Goal: Use online tool/utility

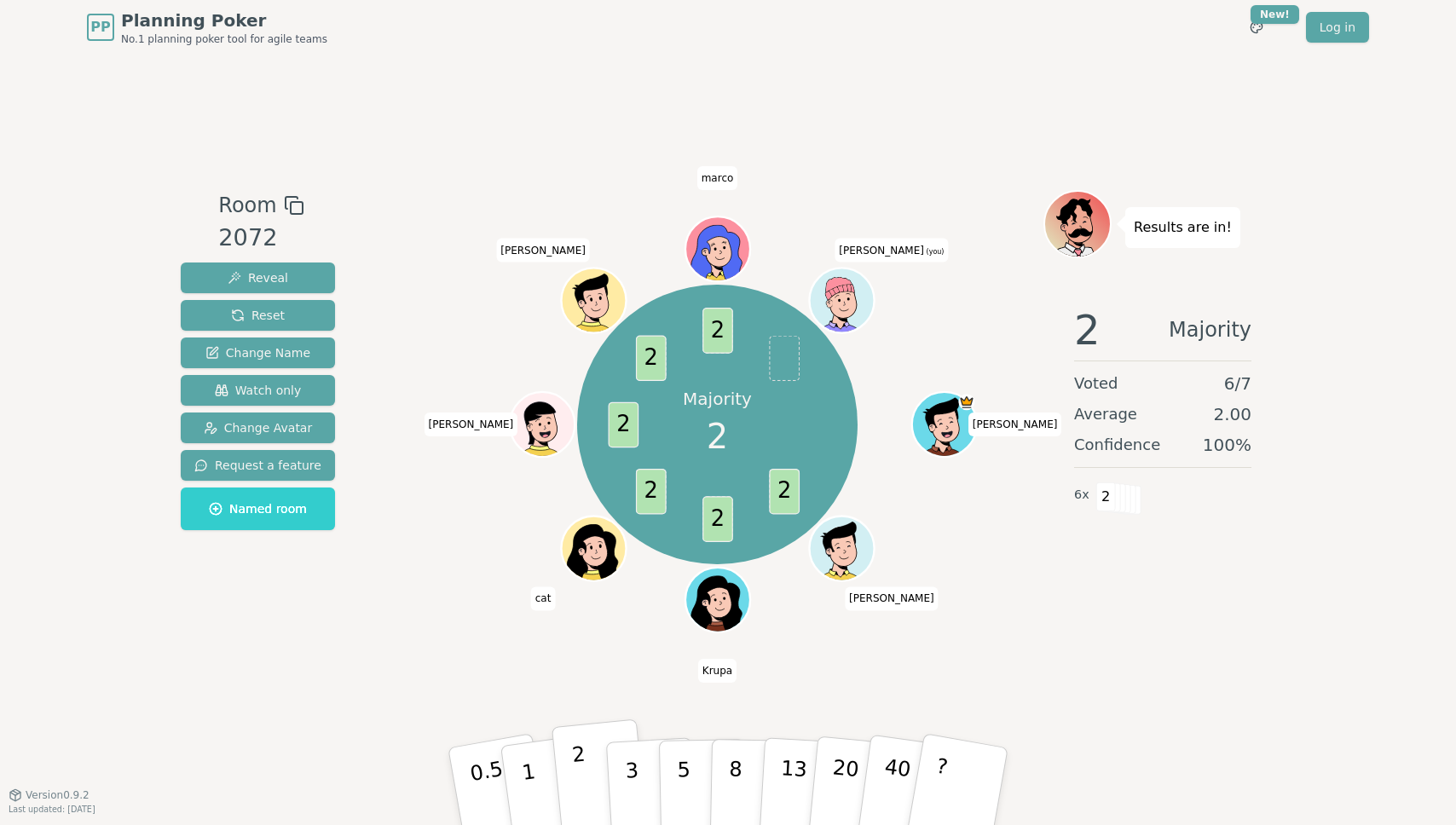
click at [579, 779] on p "2" at bounding box center [582, 788] width 22 height 93
click at [227, 313] on button "Reset" at bounding box center [258, 315] width 155 height 30
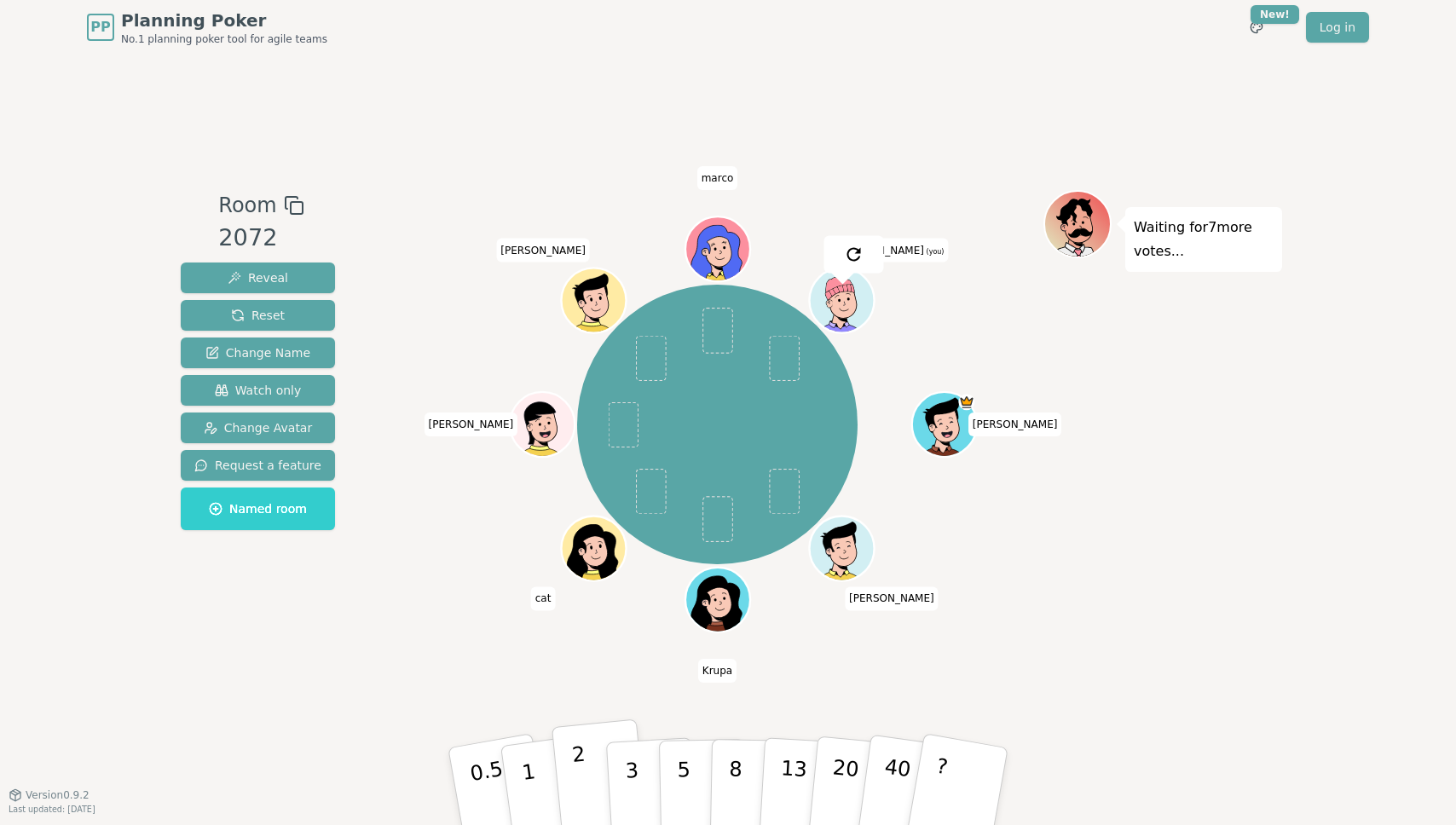
click at [590, 778] on button "2" at bounding box center [600, 786] width 98 height 135
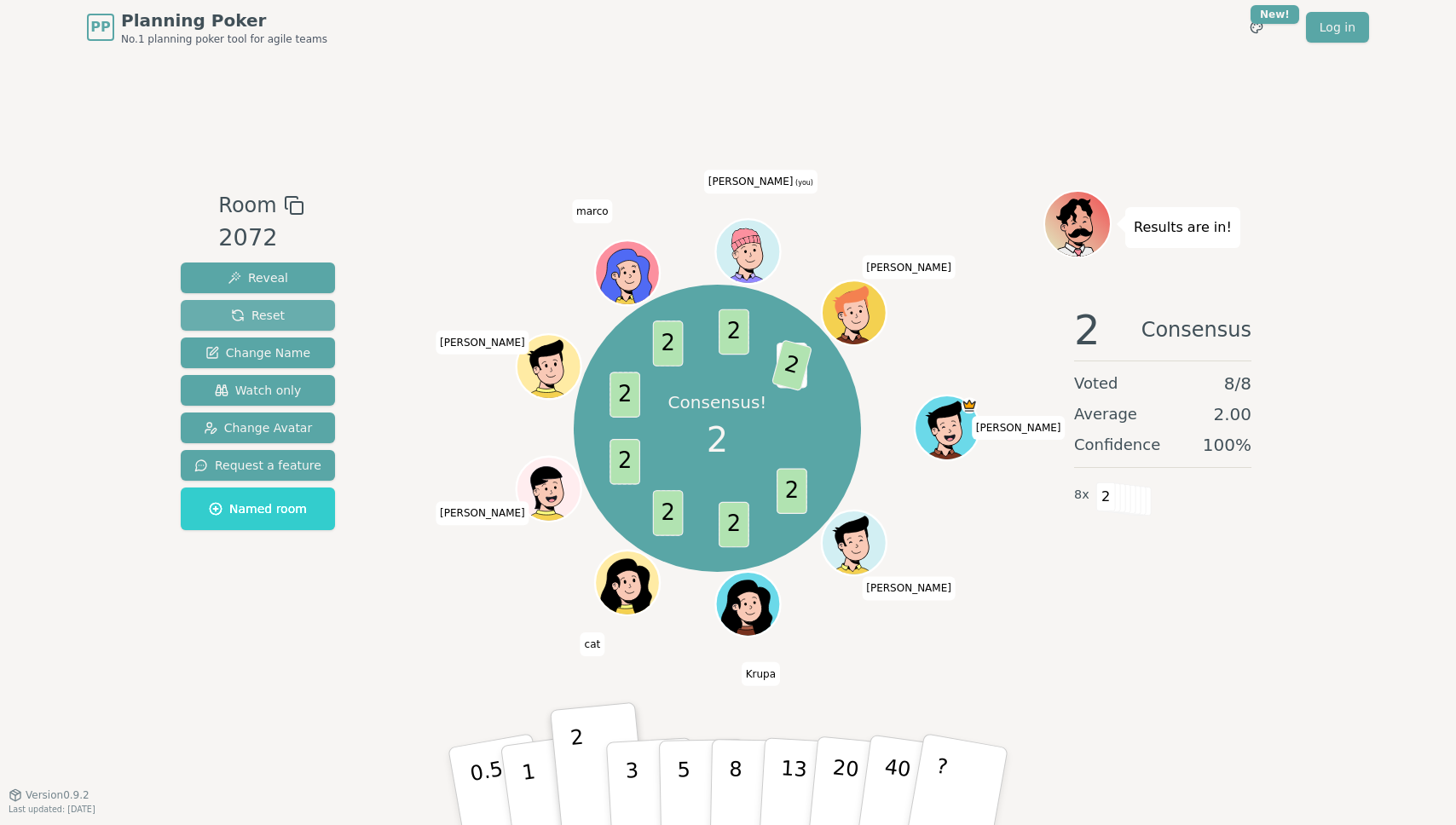
click at [257, 307] on span "Reset" at bounding box center [258, 315] width 53 height 17
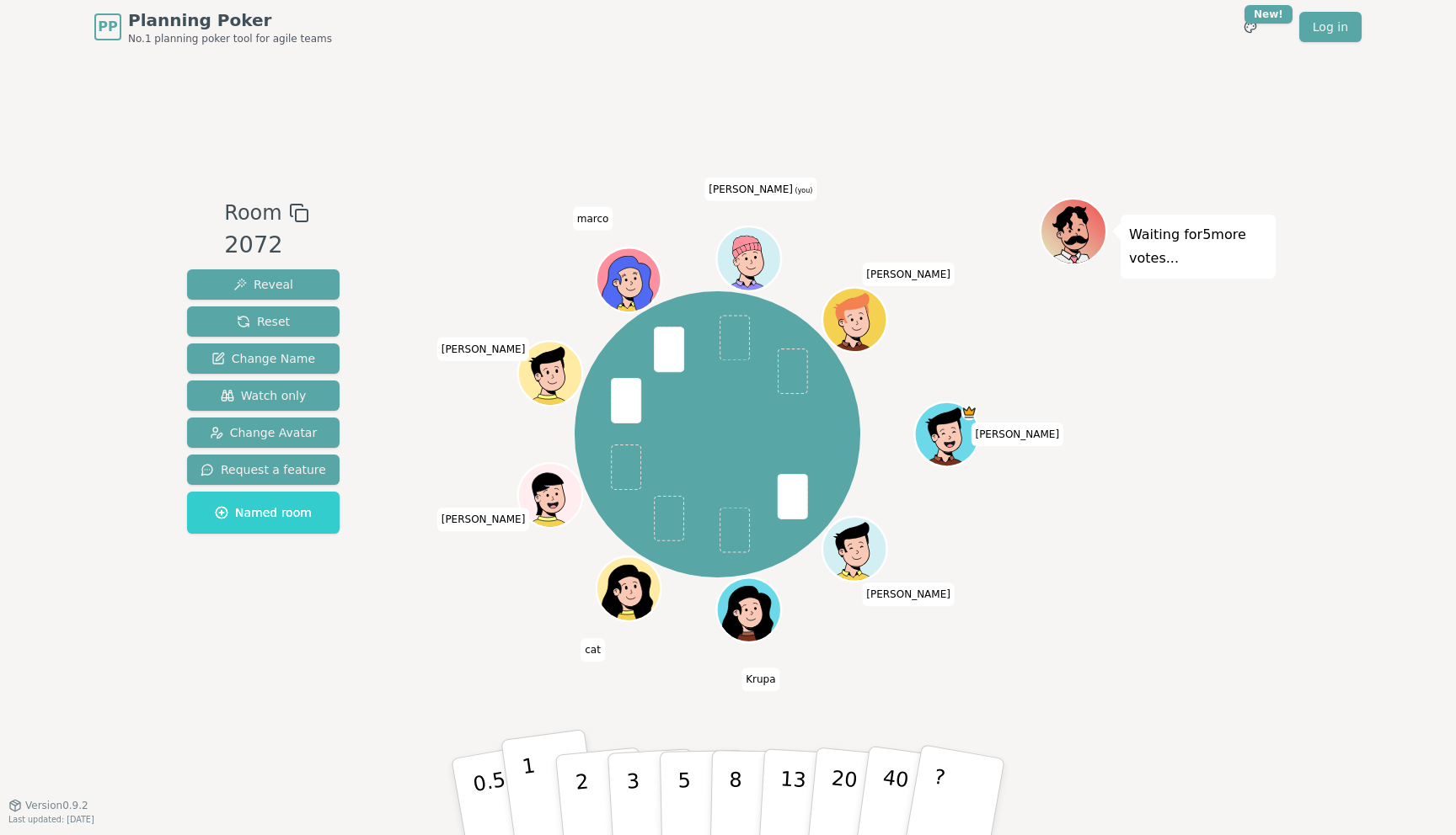
click at [550, 780] on button "1" at bounding box center [551, 798] width 100 height 136
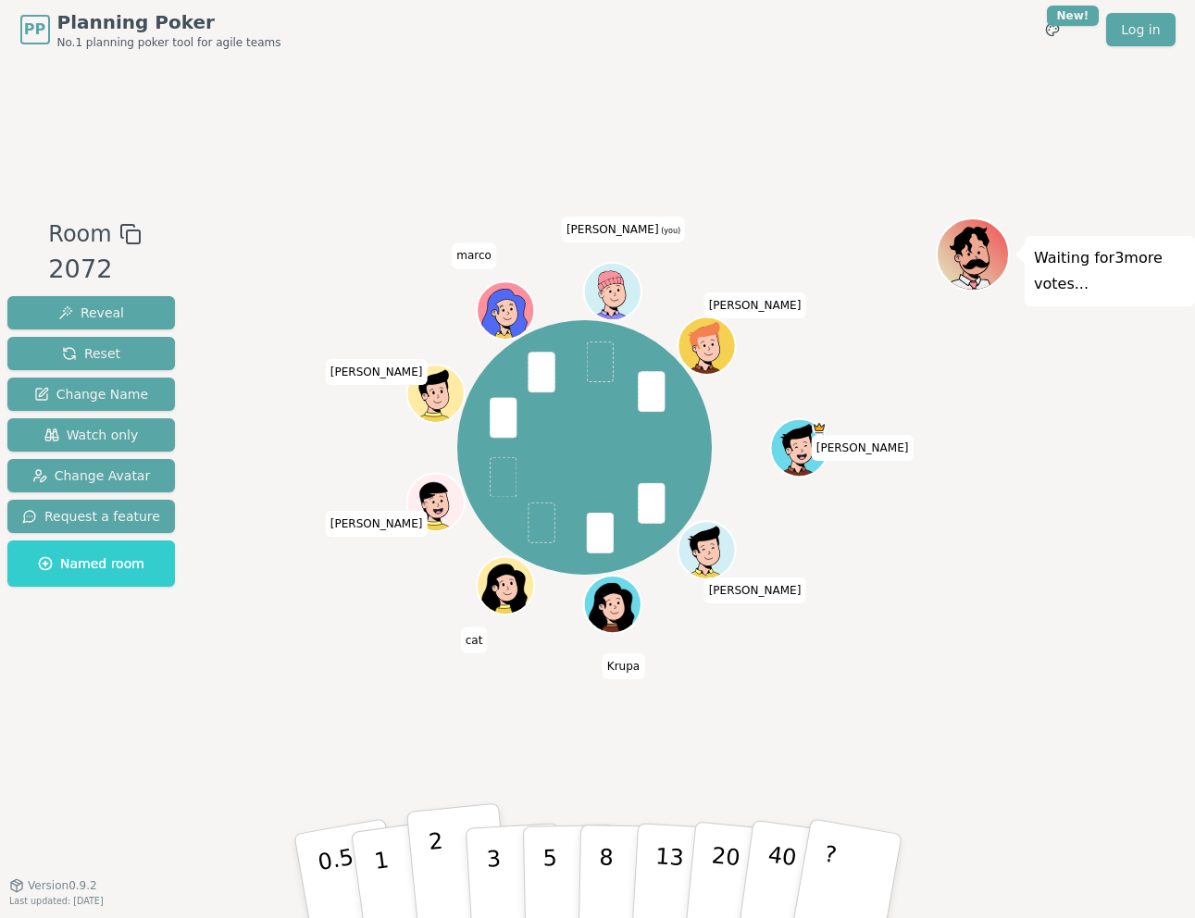
click at [432, 850] on p "2" at bounding box center [439, 879] width 24 height 101
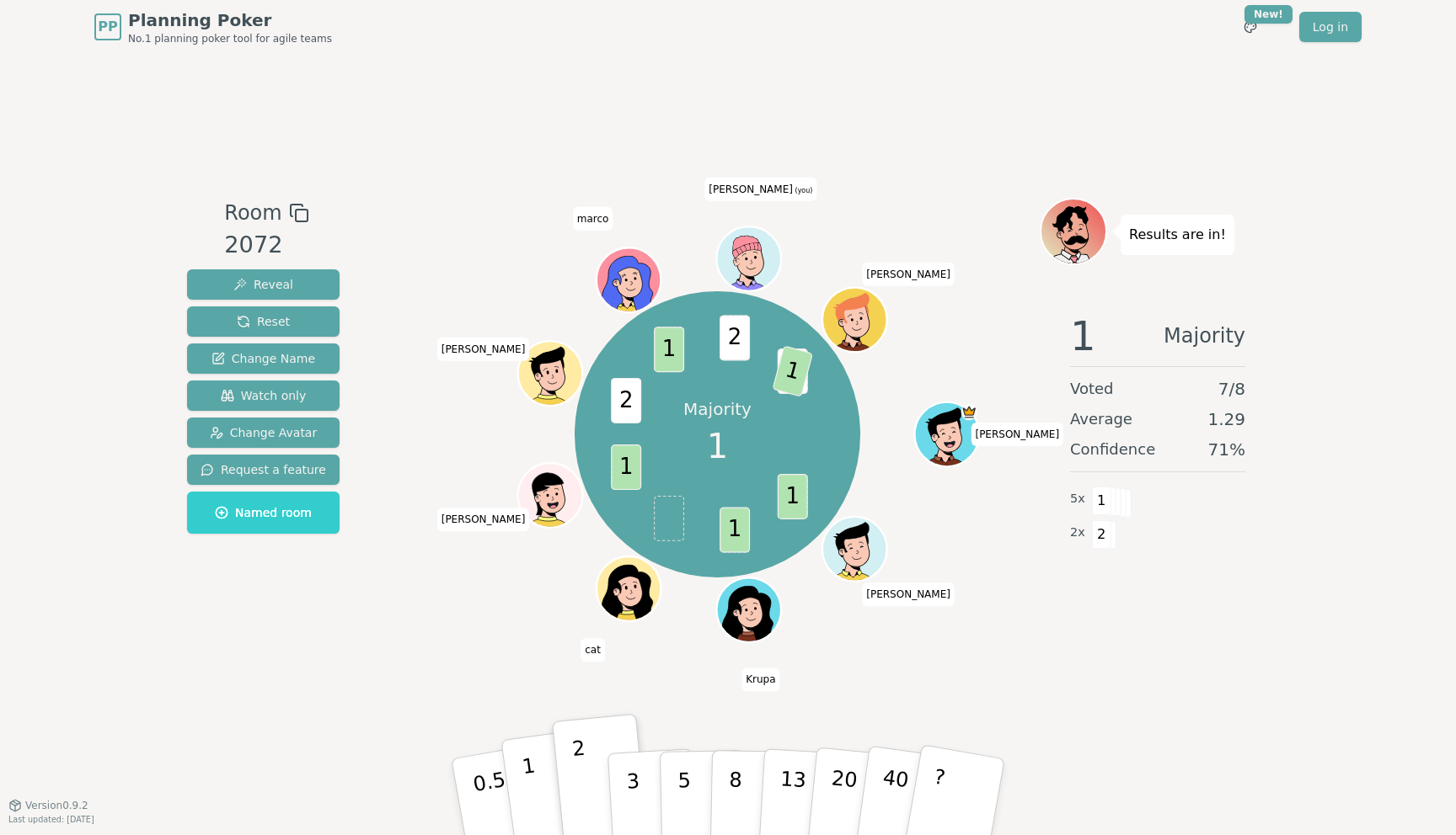
click at [536, 779] on button "1" at bounding box center [551, 798] width 100 height 136
